Goal: Information Seeking & Learning: Learn about a topic

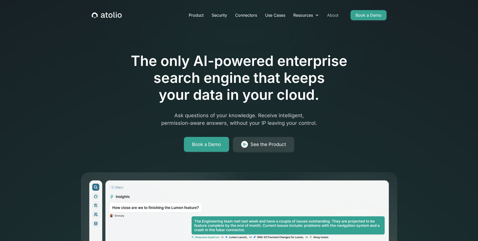
click at [331, 16] on link "About" at bounding box center [332, 15] width 19 height 10
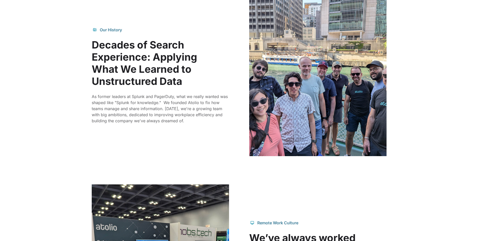
scroll to position [454, 0]
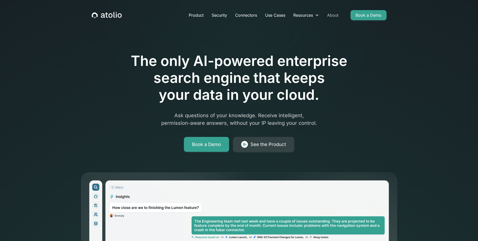
click at [333, 16] on link "About" at bounding box center [332, 15] width 19 height 10
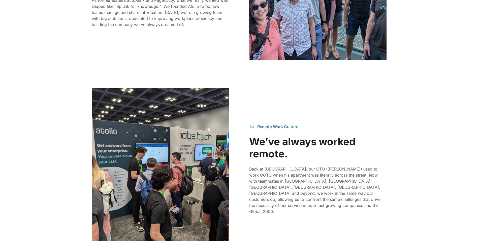
scroll to position [504, 0]
